Goal: Task Accomplishment & Management: Complete application form

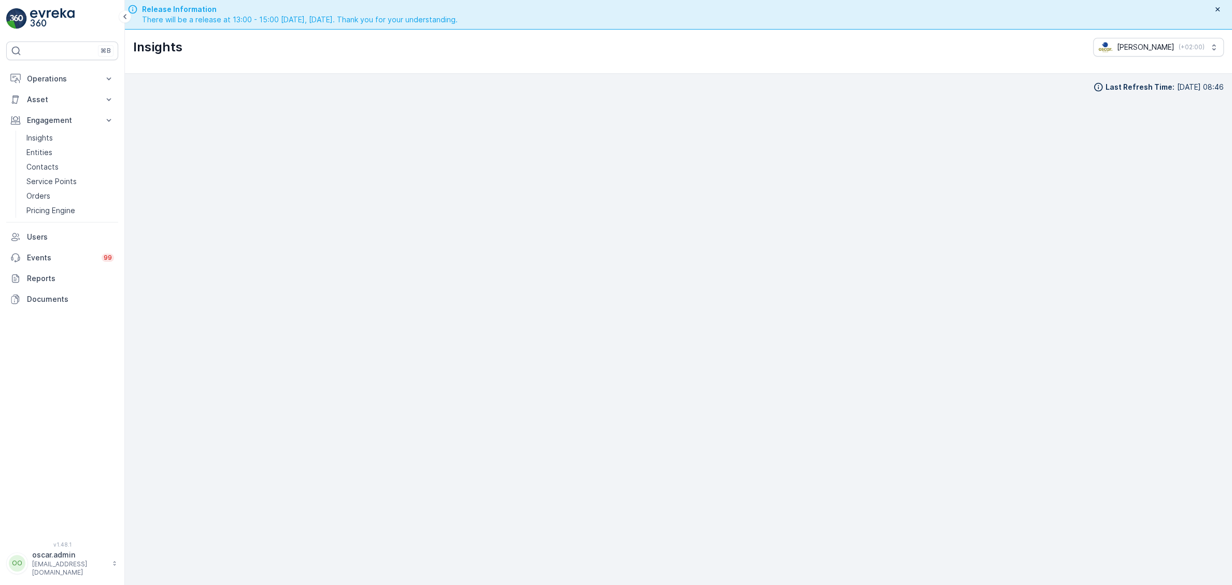
scroll to position [15, 0]
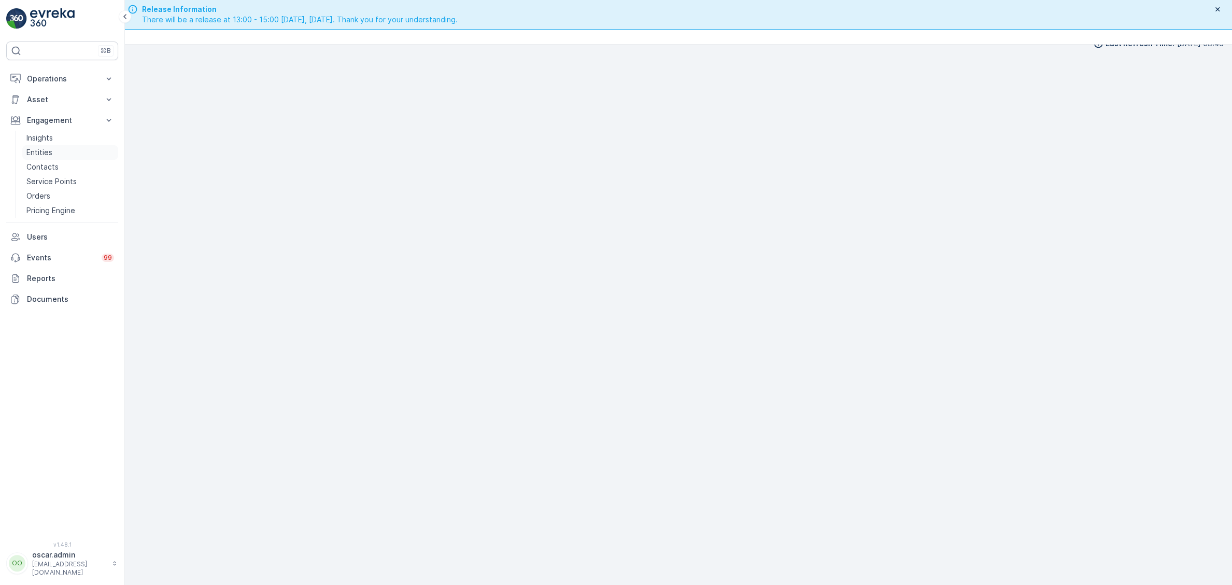
click at [40, 152] on p "Entities" at bounding box center [39, 152] width 26 height 10
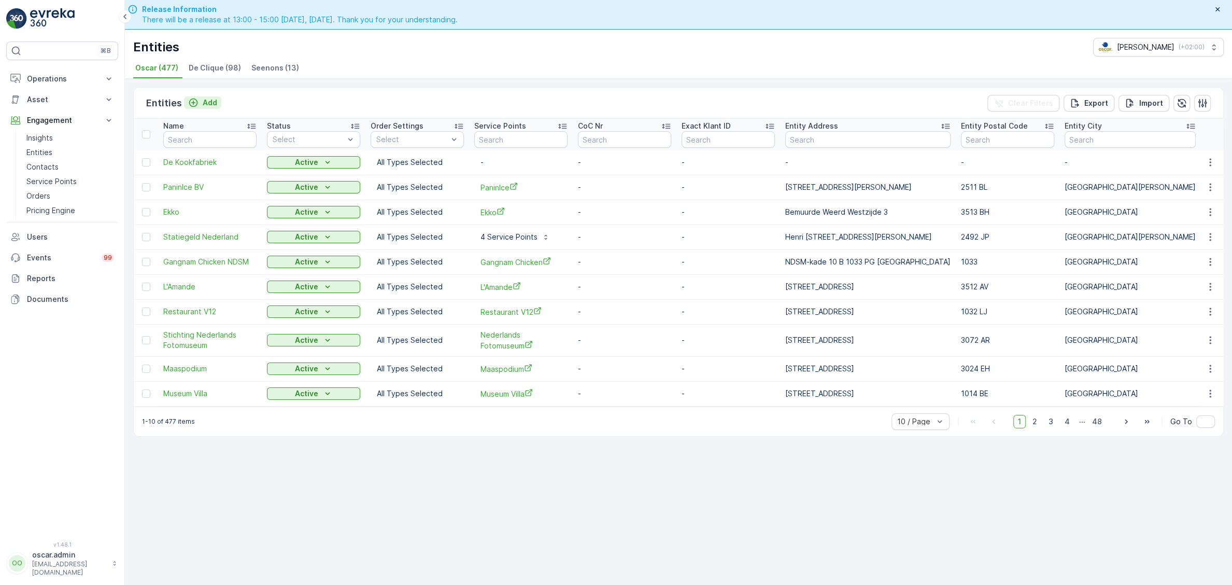
click at [206, 103] on p "Add" at bounding box center [210, 102] width 15 height 10
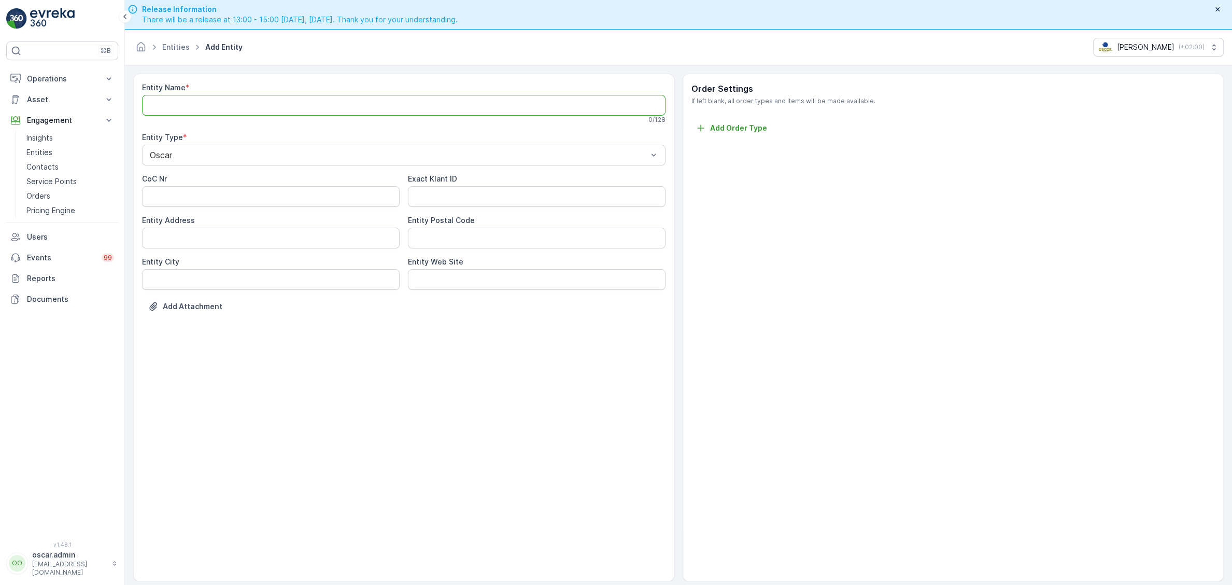
click at [268, 107] on Name "Entity Name" at bounding box center [403, 105] width 523 height 21
click at [304, 154] on div at bounding box center [399, 156] width 500 height 9
click at [217, 223] on div "Oscar" at bounding box center [403, 218] width 523 height 18
click at [280, 109] on Name "test" at bounding box center [403, 105] width 523 height 21
type Name "test 4"
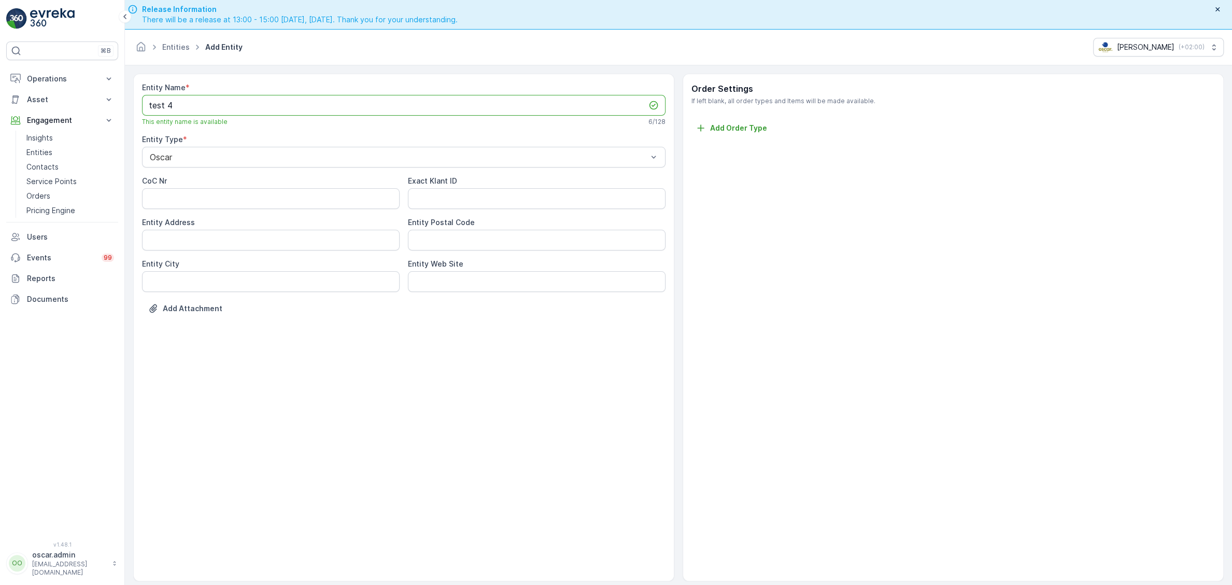
click at [364, 398] on div "Entity Name * test 4 This entity name is available 6 / 128 Entity Type * Oscar …" at bounding box center [403, 327] width 541 height 507
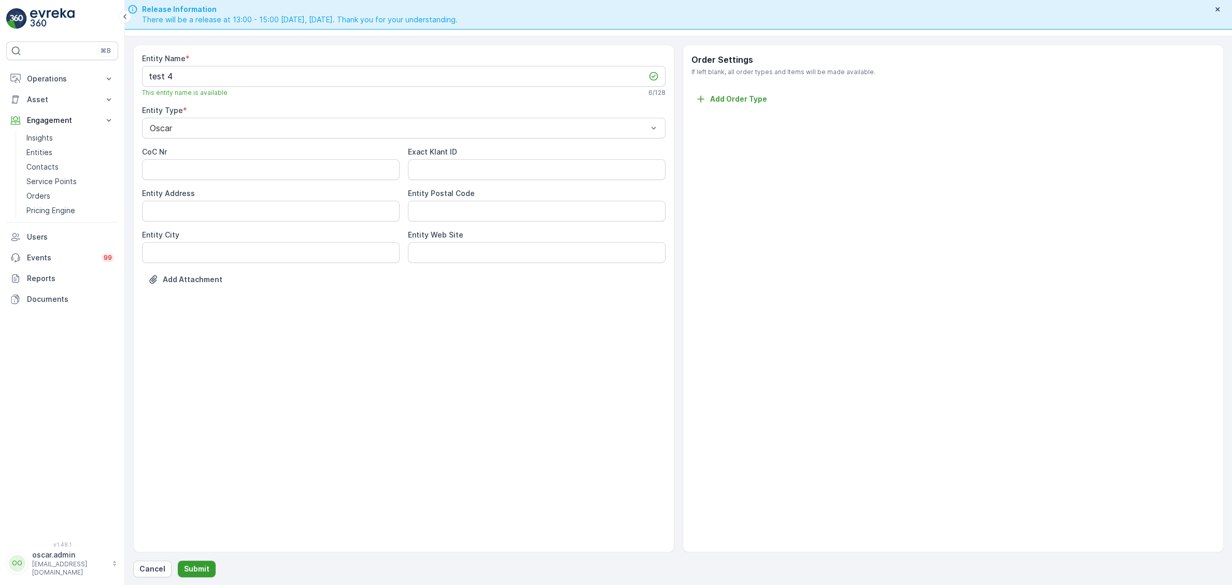
click at [192, 571] on p "Submit" at bounding box center [196, 568] width 25 height 10
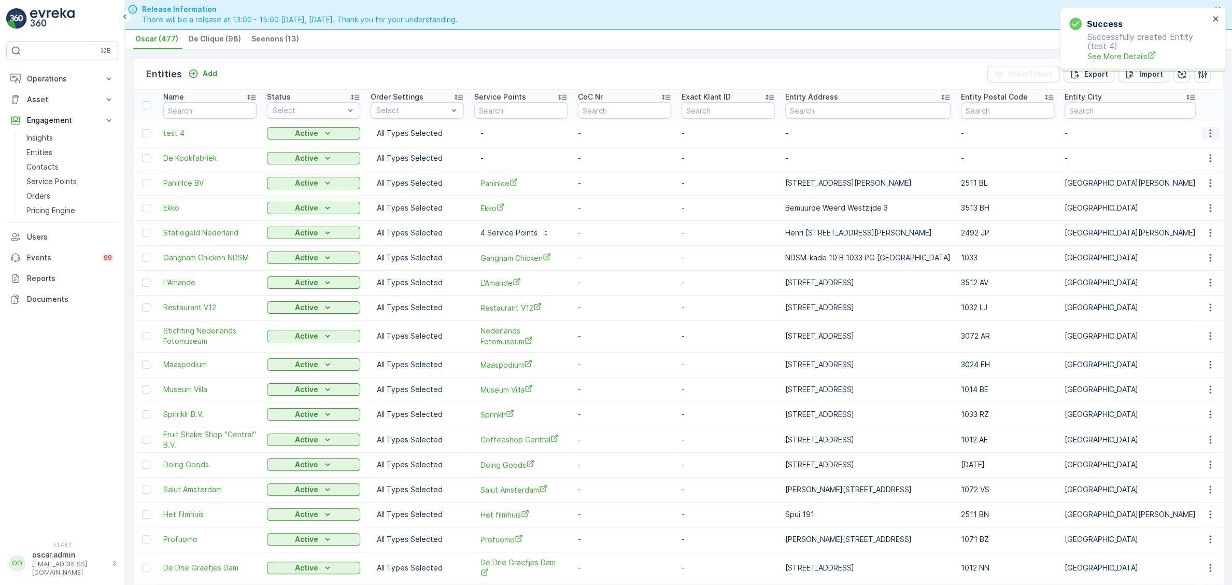
click at [1216, 129] on button "button" at bounding box center [1210, 133] width 19 height 12
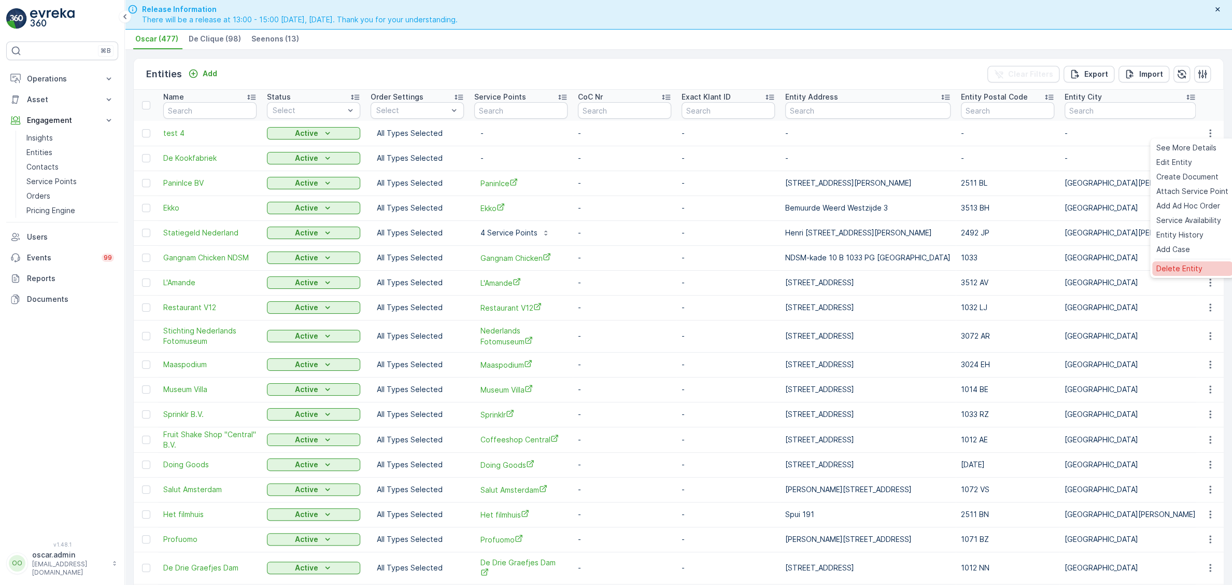
click at [1169, 266] on span "Delete Entity" at bounding box center [1179, 268] width 46 height 10
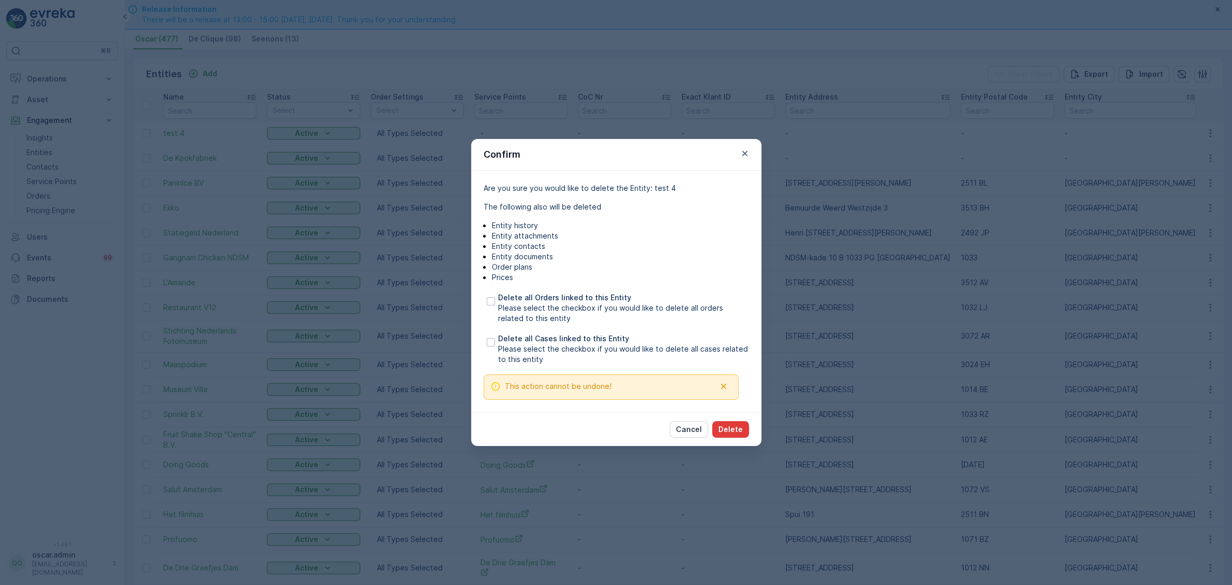
click at [742, 422] on button "Delete" at bounding box center [730, 429] width 37 height 17
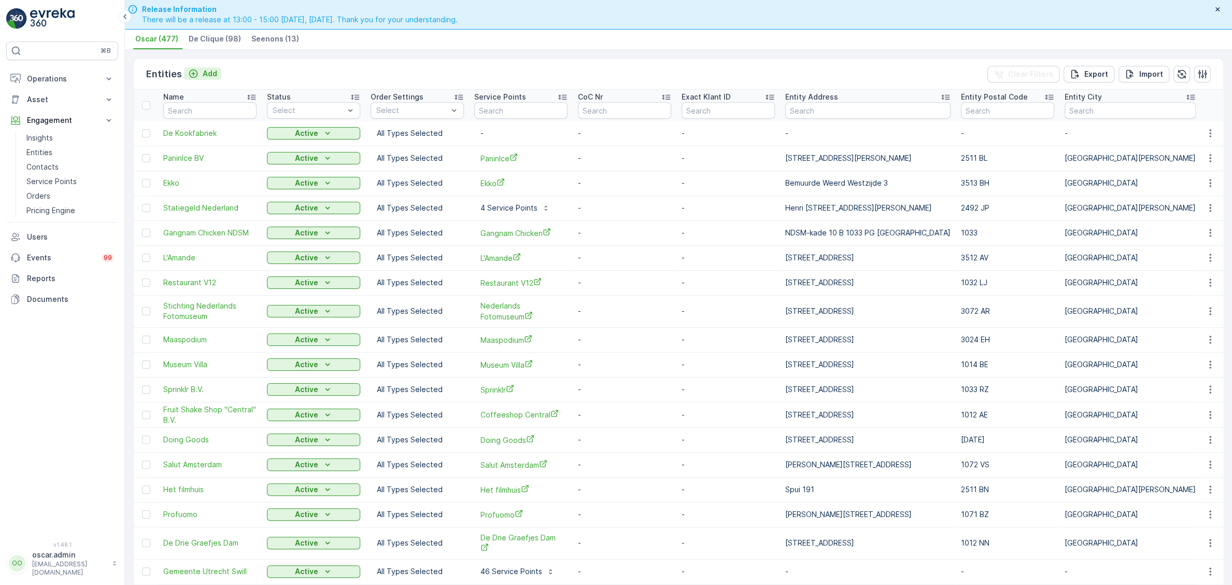
click at [203, 72] on p "Add" at bounding box center [210, 73] width 15 height 10
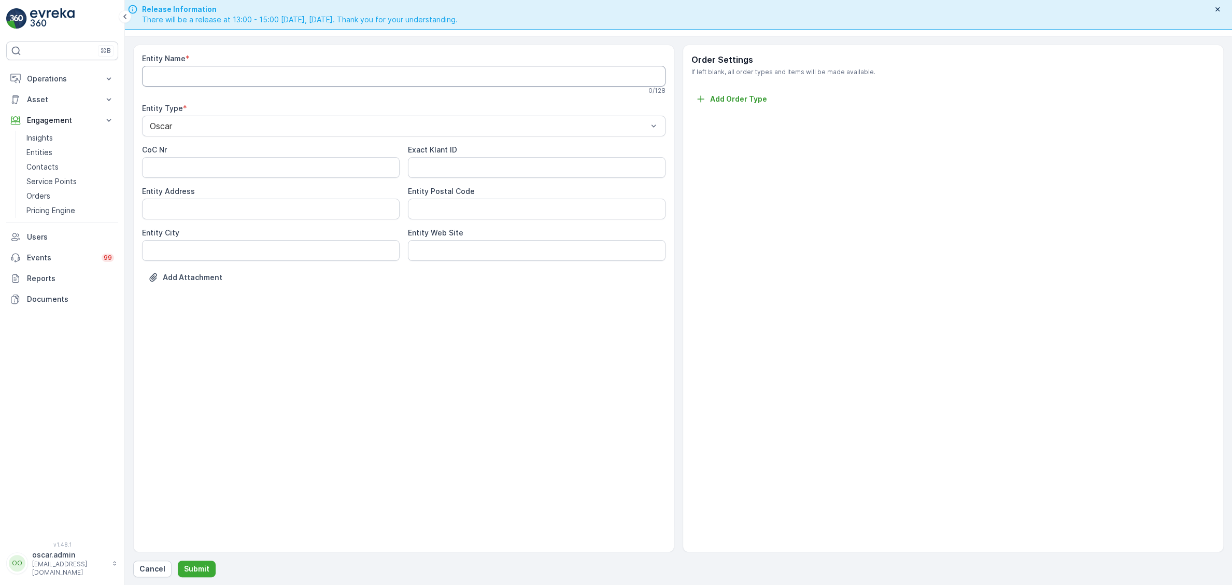
click at [247, 82] on Name "Entity Name" at bounding box center [403, 76] width 523 height 21
type Name "teset 5"
click at [279, 209] on Address "Entity Address" at bounding box center [271, 211] width 258 height 21
type Address "willemsstraat"
type Code "1015JC"
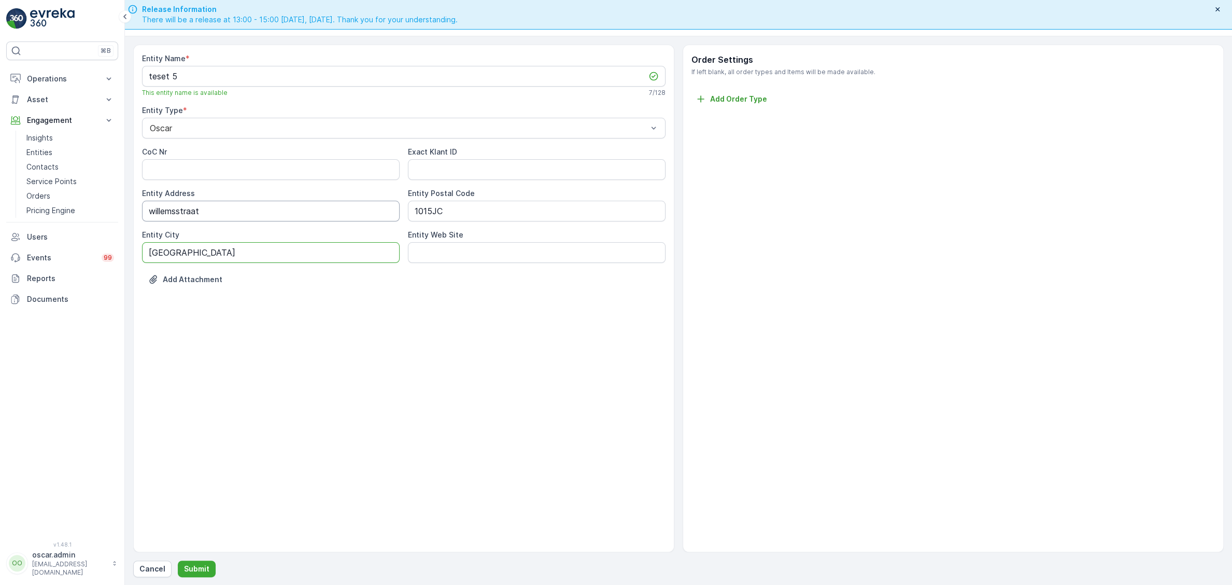
type City "[GEOGRAPHIC_DATA]"
click at [254, 170] on Nr "CoC Nr" at bounding box center [271, 169] width 258 height 21
drag, startPoint x: 275, startPoint y: 213, endPoint x: 124, endPoint y: 220, distance: 150.5
click at [142, 220] on Address "willemsstraat" at bounding box center [271, 211] width 258 height 21
type Address "t"
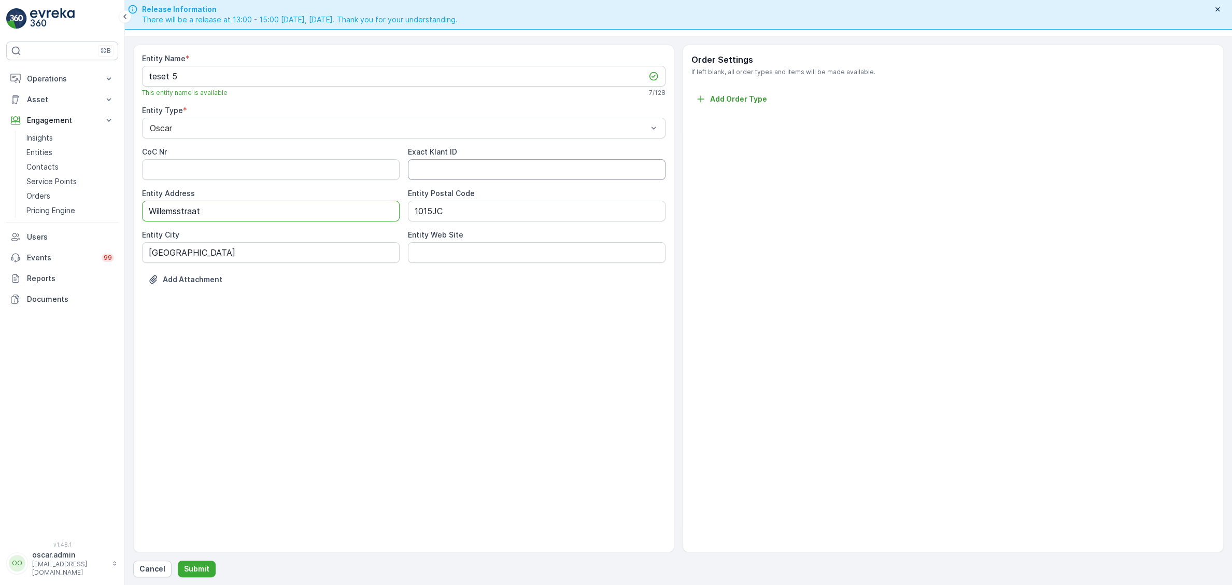
type Address "Willemsstraat"
click at [455, 173] on ID "Exact Klant ID" at bounding box center [537, 169] width 258 height 21
type ID "OC2025-7474"
click at [191, 569] on p "Submit" at bounding box center [196, 568] width 25 height 10
